Goal: Task Accomplishment & Management: Use online tool/utility

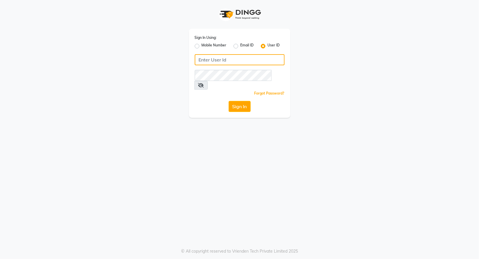
type input "nycsalon"
click at [237, 101] on button "Sign In" at bounding box center [239, 106] width 22 height 11
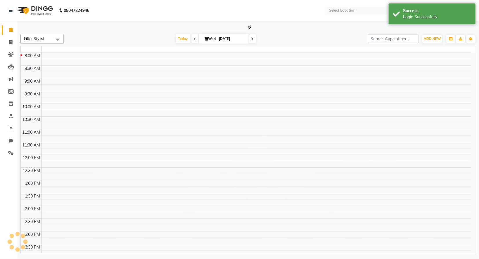
select select "en"
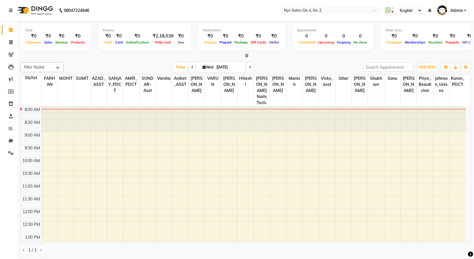
click at [9, 10] on icon at bounding box center [10, 10] width 3 height 4
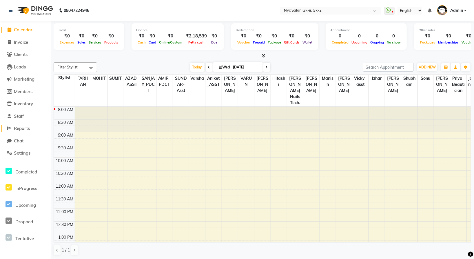
click at [27, 131] on link "Reports" at bounding box center [25, 128] width 48 height 7
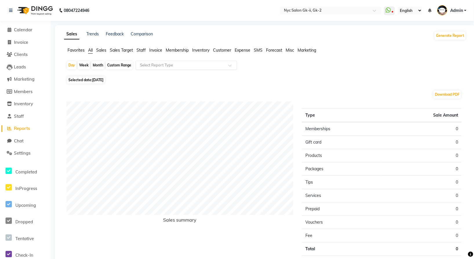
click at [156, 63] on input "text" at bounding box center [180, 65] width 83 height 6
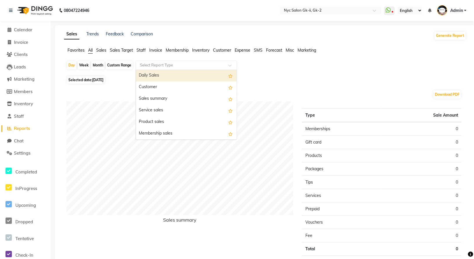
click at [114, 67] on div "Custom Range" at bounding box center [119, 65] width 27 height 8
select select "9"
select select "2025"
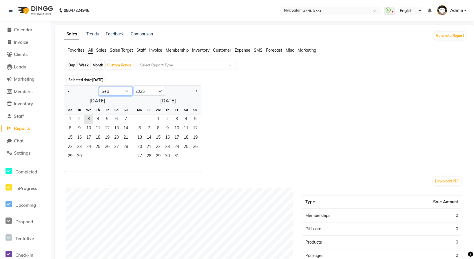
click at [115, 92] on select "Jan Feb Mar Apr May Jun [DATE] Aug Sep Oct Nov Dec" at bounding box center [116, 91] width 34 height 9
select select "5"
click at [99, 87] on select "Jan Feb Mar Apr May Jun [DATE] Aug Sep Oct Nov Dec" at bounding box center [116, 91] width 34 height 9
click at [98, 118] on span "1" at bounding box center [97, 119] width 9 height 9
click at [116, 153] on span "31" at bounding box center [116, 156] width 9 height 9
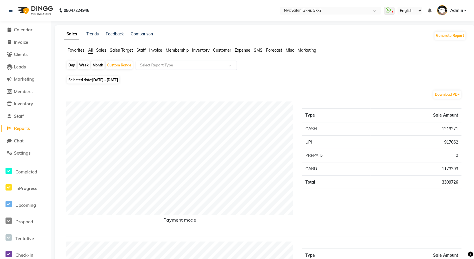
click at [179, 67] on input "text" at bounding box center [180, 65] width 83 height 6
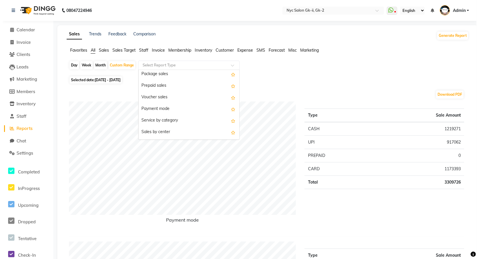
scroll to position [70, 0]
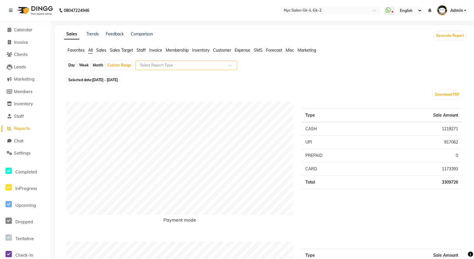
click at [158, 52] on span "Invoice" at bounding box center [155, 49] width 13 height 5
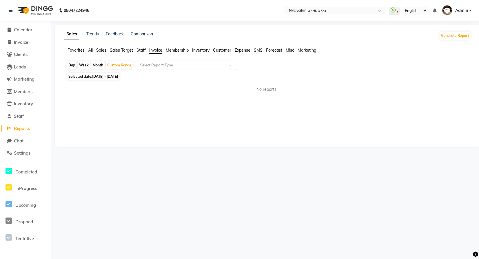
click at [192, 67] on input "text" at bounding box center [180, 65] width 83 height 6
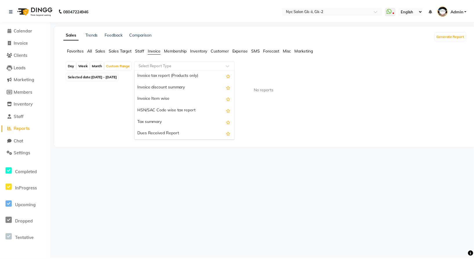
scroll to position [47, 0]
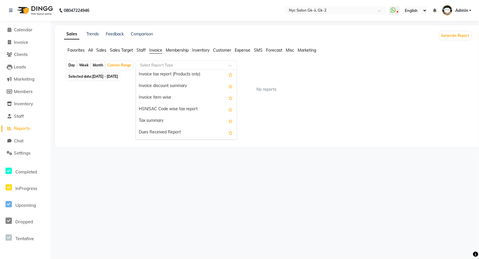
click at [185, 108] on div "HSN/SAC Code wise tax report" at bounding box center [186, 109] width 101 height 12
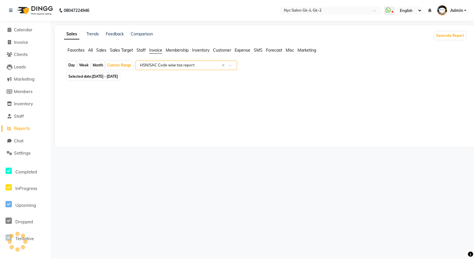
select select "full_report"
select select "csv"
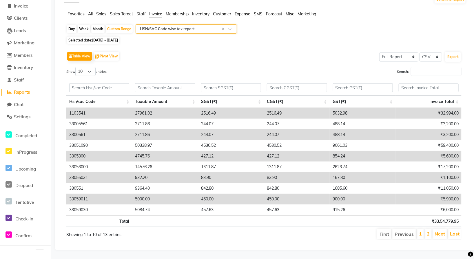
scroll to position [41, 0]
click at [454, 52] on button "Export" at bounding box center [453, 57] width 16 height 10
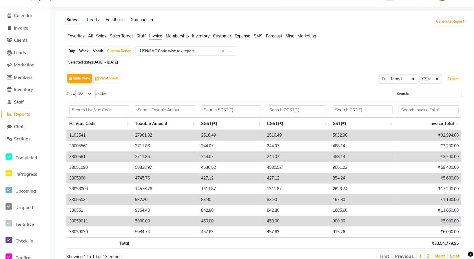
scroll to position [14, 0]
click at [177, 52] on input "text" at bounding box center [180, 51] width 83 height 6
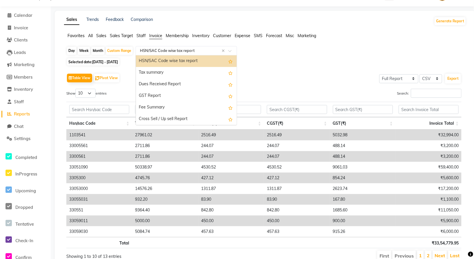
scroll to position [104, 0]
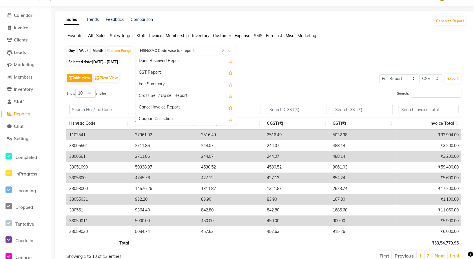
click at [101, 35] on span "Sales" at bounding box center [101, 35] width 10 height 5
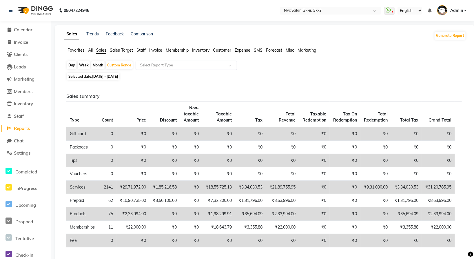
click at [176, 64] on input "text" at bounding box center [180, 65] width 83 height 6
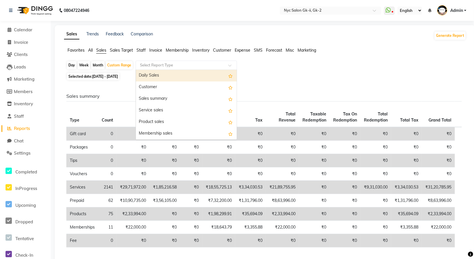
click at [157, 100] on div "Sales summary" at bounding box center [186, 99] width 101 height 12
select select "full_report"
select select "csv"
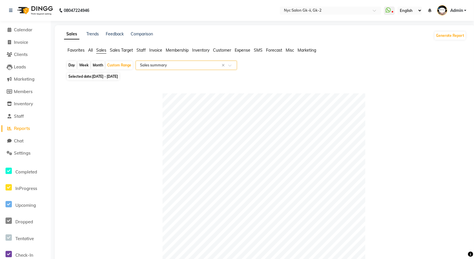
click at [151, 50] on span "Invoice" at bounding box center [155, 49] width 13 height 5
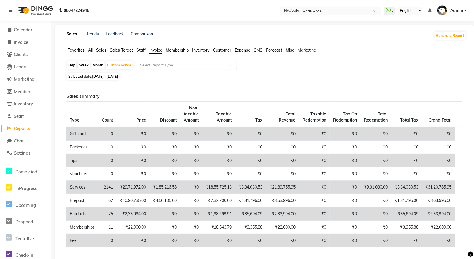
click at [162, 71] on div "Day Week Month Custom Range Select Report Type Selected date: [DATE] - [DATE] S…" at bounding box center [265, 206] width 402 height 290
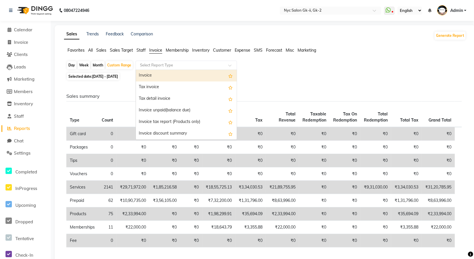
click at [163, 67] on input "text" at bounding box center [180, 65] width 83 height 6
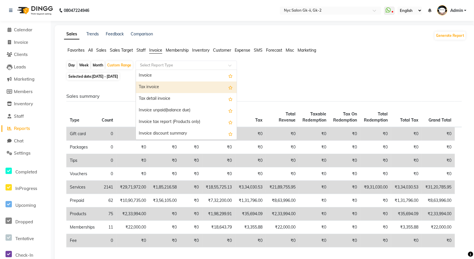
click at [173, 87] on div "Tax invoice" at bounding box center [186, 87] width 101 height 12
select select "full_report"
select select "csv"
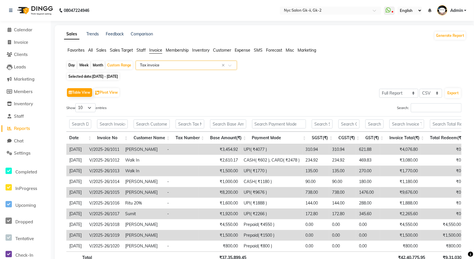
scroll to position [45, 0]
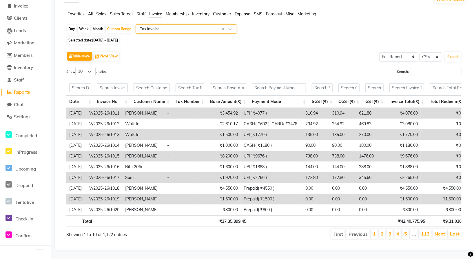
click at [101, 11] on span "Sales" at bounding box center [101, 13] width 10 height 5
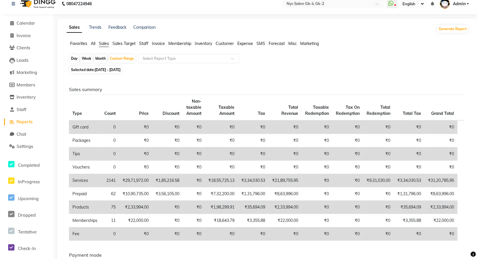
scroll to position [0, 0]
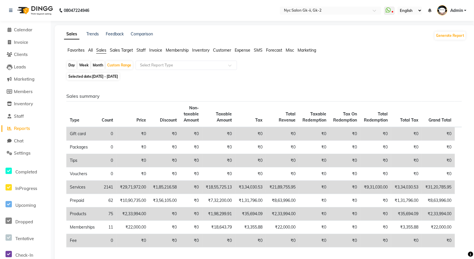
click at [149, 49] on span "Invoice" at bounding box center [155, 49] width 13 height 5
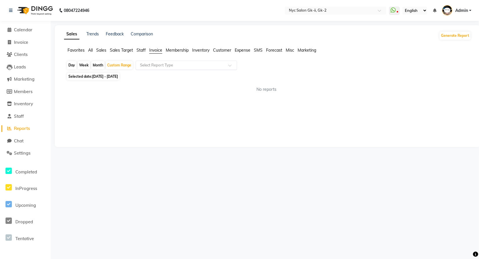
click at [166, 64] on input "text" at bounding box center [180, 65] width 83 height 6
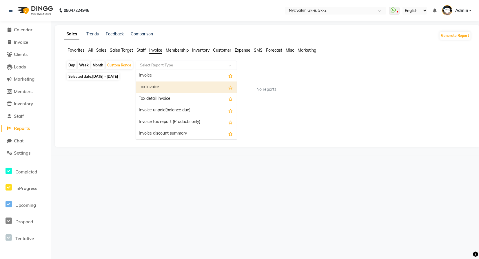
click at [175, 86] on div "Tax invoice" at bounding box center [186, 87] width 101 height 12
select select "full_report"
select select "csv"
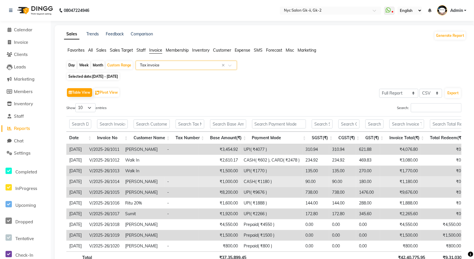
scroll to position [45, 0]
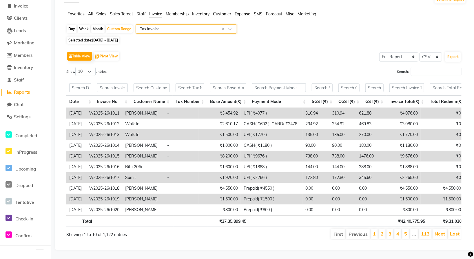
click at [118, 38] on span "[DATE] - [DATE]" at bounding box center [105, 40] width 26 height 4
select select "5"
select select "2025"
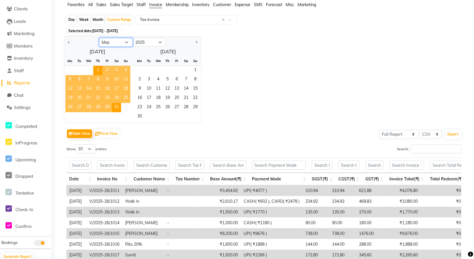
click at [128, 41] on select "Jan Feb Mar Apr May Jun [DATE] Aug Sep Oct Nov Dec" at bounding box center [116, 42] width 34 height 9
click at [99, 38] on select "Jan Feb Mar Apr May Jun [DATE] Aug Sep Oct Nov Dec" at bounding box center [116, 42] width 34 height 9
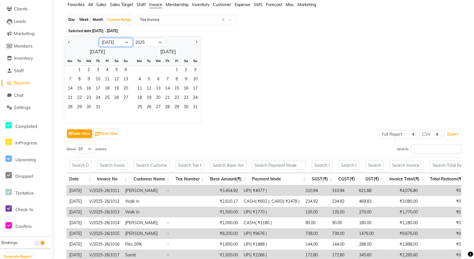
click at [117, 42] on select "Jan Feb Mar Apr May Jun [DATE] Aug Sep Oct Nov Dec" at bounding box center [116, 42] width 34 height 9
select select "6"
click at [99, 38] on select "Jan Feb Mar Apr May Jun [DATE] Aug Sep Oct Nov Dec" at bounding box center [116, 42] width 34 height 9
click at [124, 70] on span "1" at bounding box center [125, 70] width 9 height 9
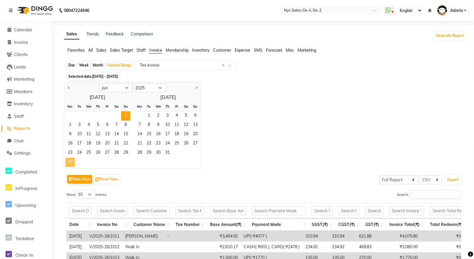
click at [67, 160] on span "30" at bounding box center [69, 162] width 9 height 9
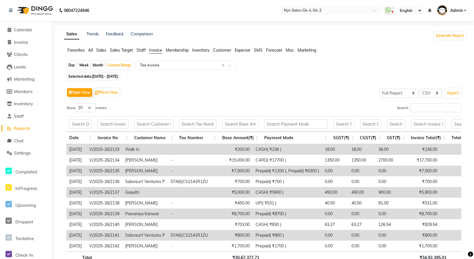
scroll to position [45, 0]
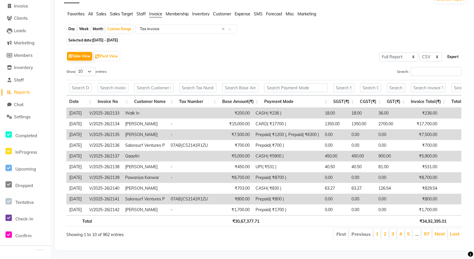
click at [454, 52] on button "Export" at bounding box center [453, 57] width 16 height 10
click at [217, 26] on input "text" at bounding box center [180, 29] width 83 height 6
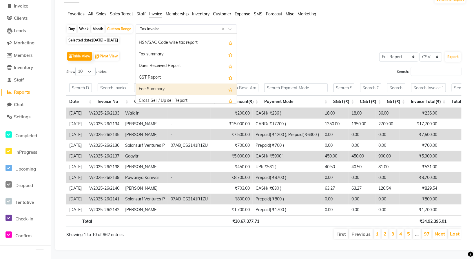
scroll to position [76, 0]
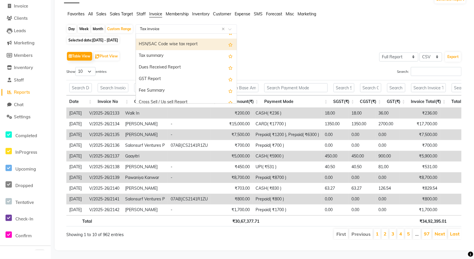
click at [179, 39] on div "HSN/SAC Code wise tax report" at bounding box center [186, 45] width 101 height 12
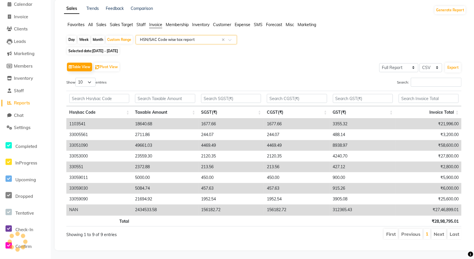
scroll to position [0, 0]
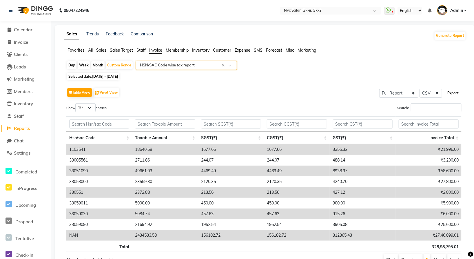
click at [453, 93] on button "Export" at bounding box center [453, 93] width 16 height 10
